Goal: Information Seeking & Learning: Learn about a topic

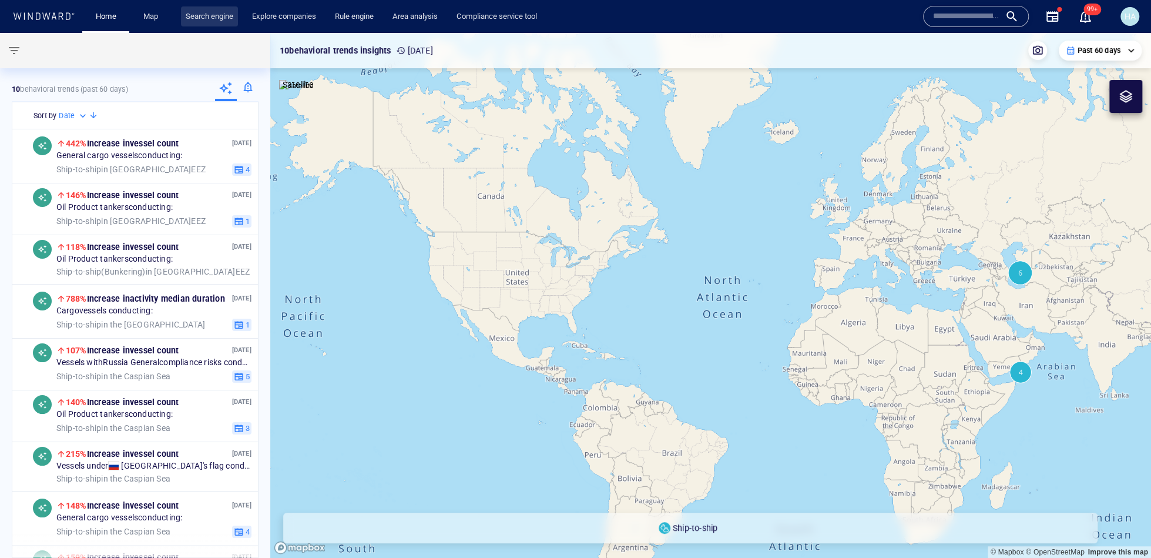
click at [206, 18] on link "Search engine" at bounding box center [209, 16] width 57 height 21
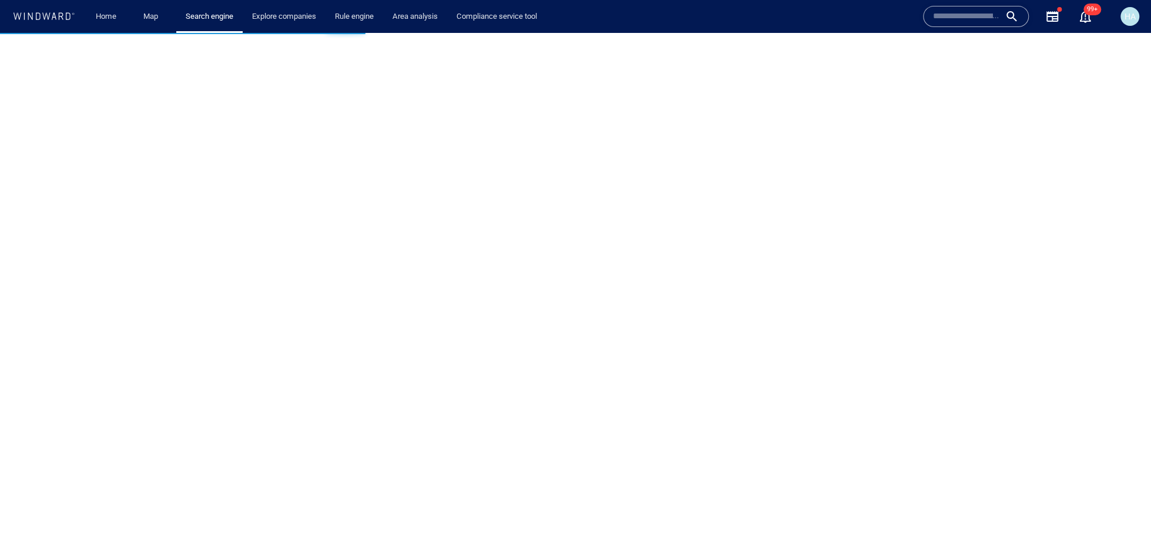
click at [952, 15] on input "text" at bounding box center [966, 17] width 67 height 18
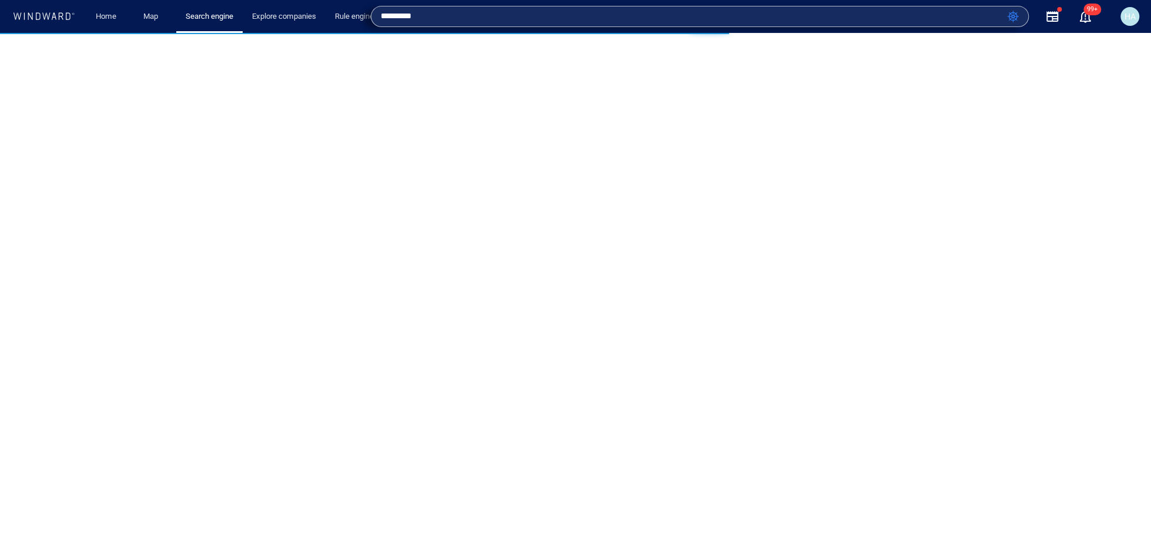
type input "*********"
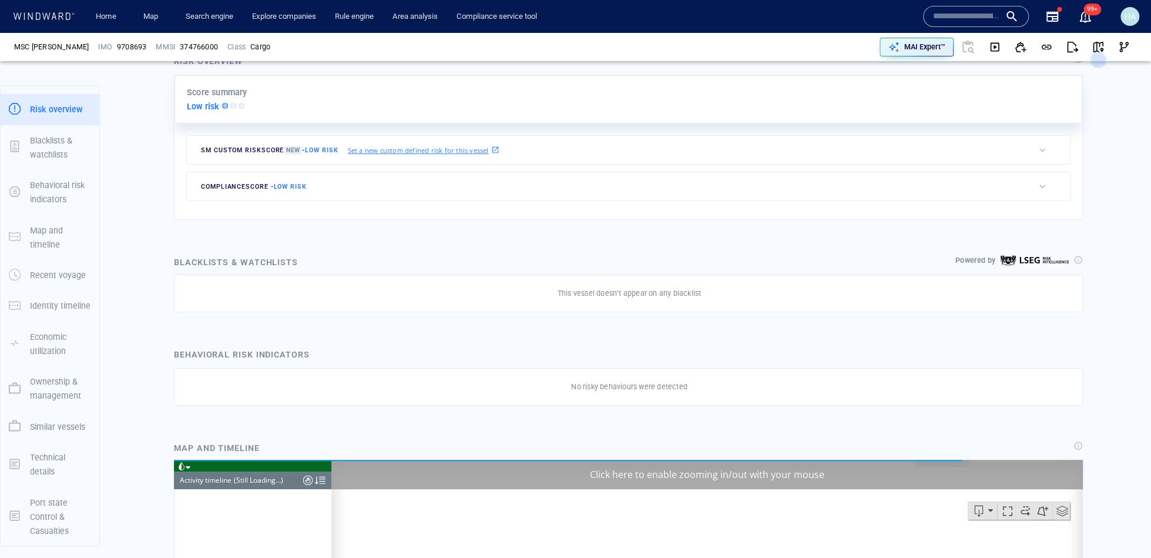
scroll to position [8221, 0]
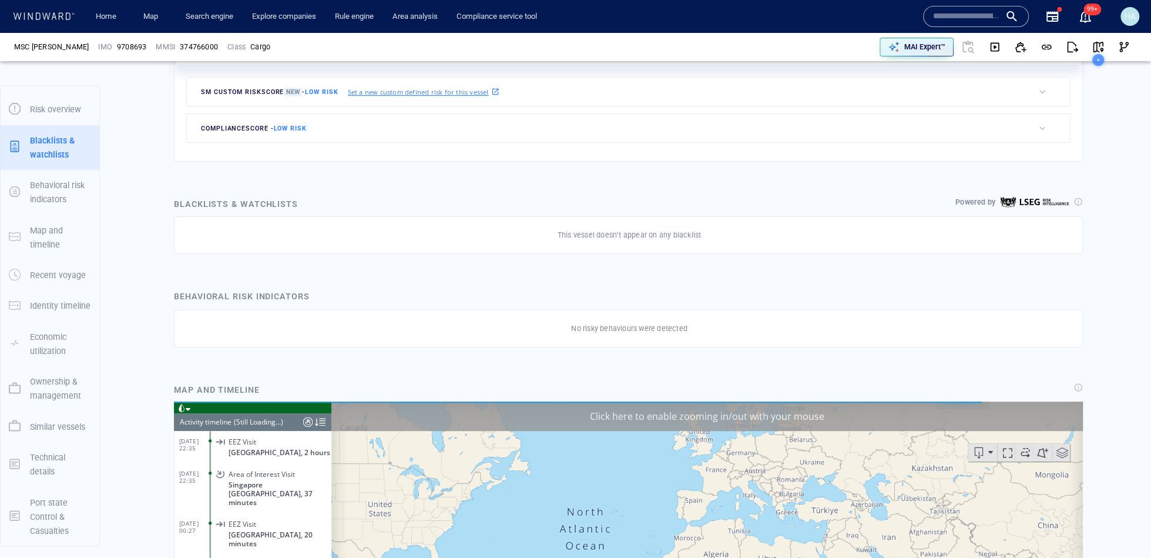
scroll to position [92, 0]
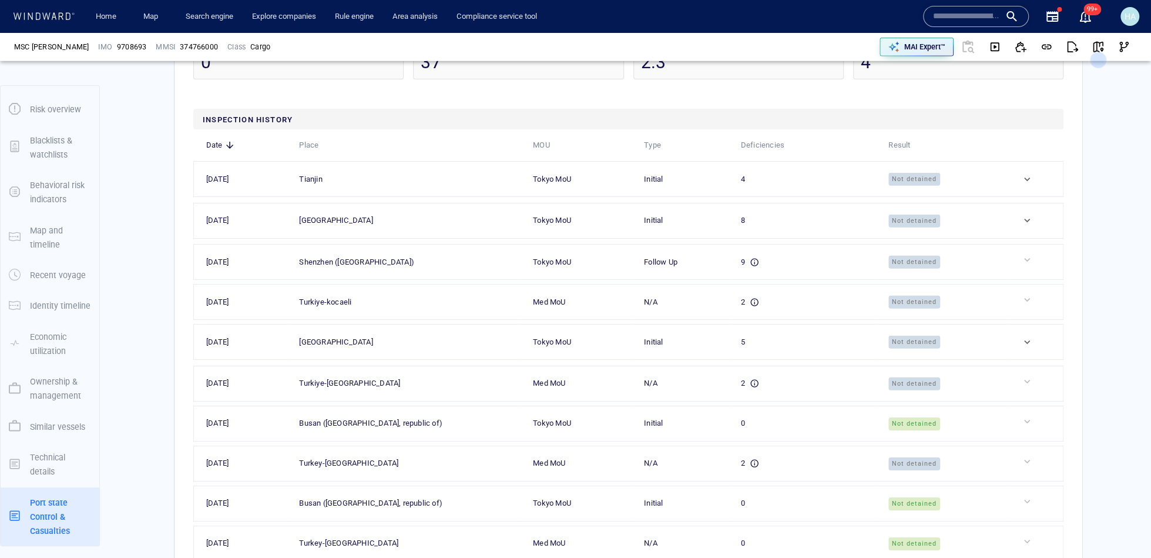
scroll to position [2662, 0]
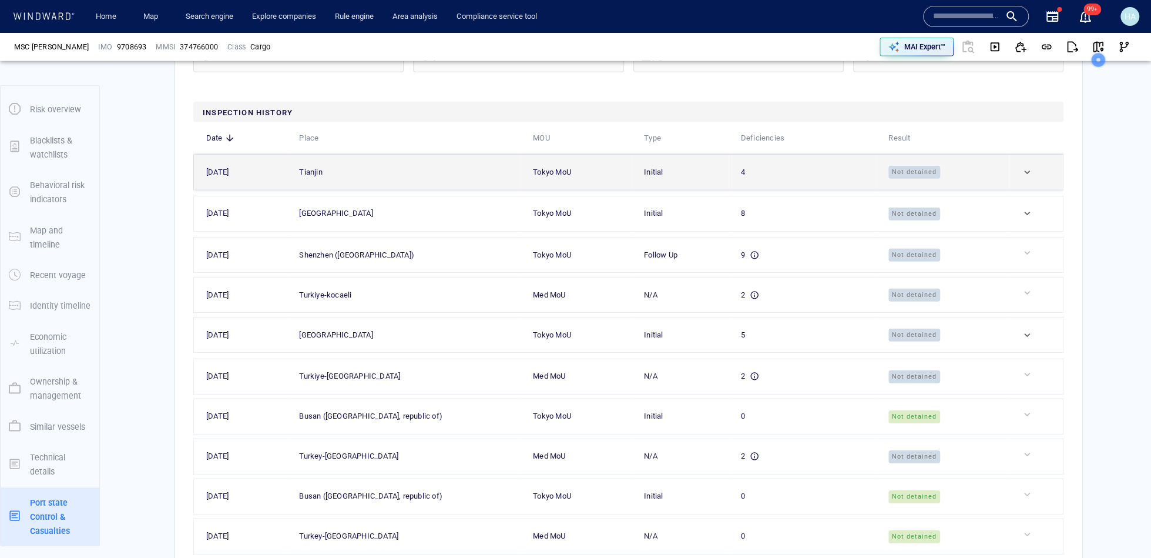
click at [1017, 186] on td at bounding box center [1036, 172] width 55 height 35
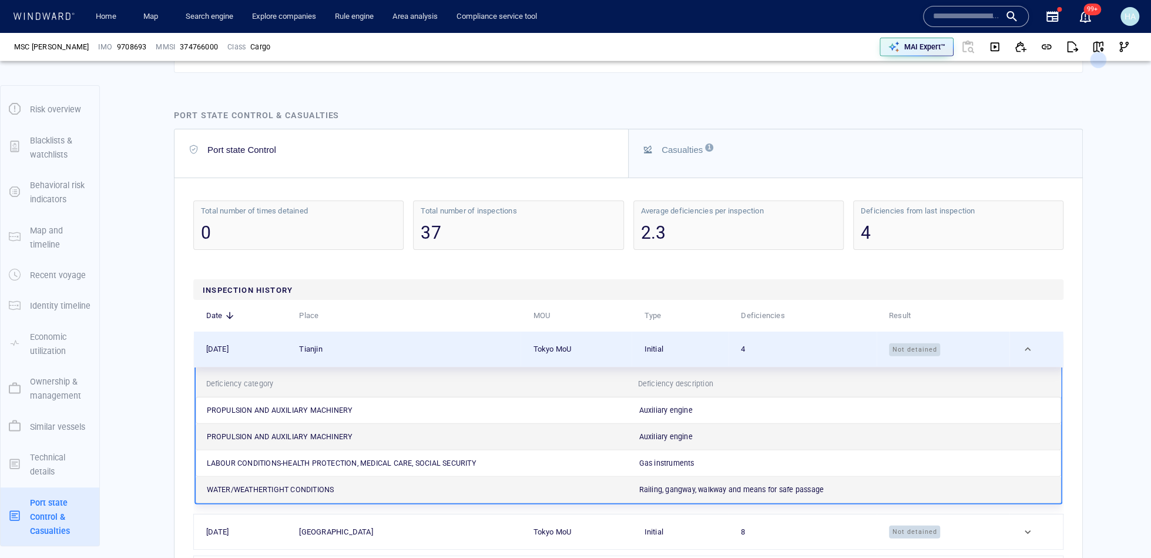
scroll to position [2482, 0]
click at [689, 157] on div "Casualties 1" at bounding box center [682, 152] width 41 height 10
